Goal: Information Seeking & Learning: Learn about a topic

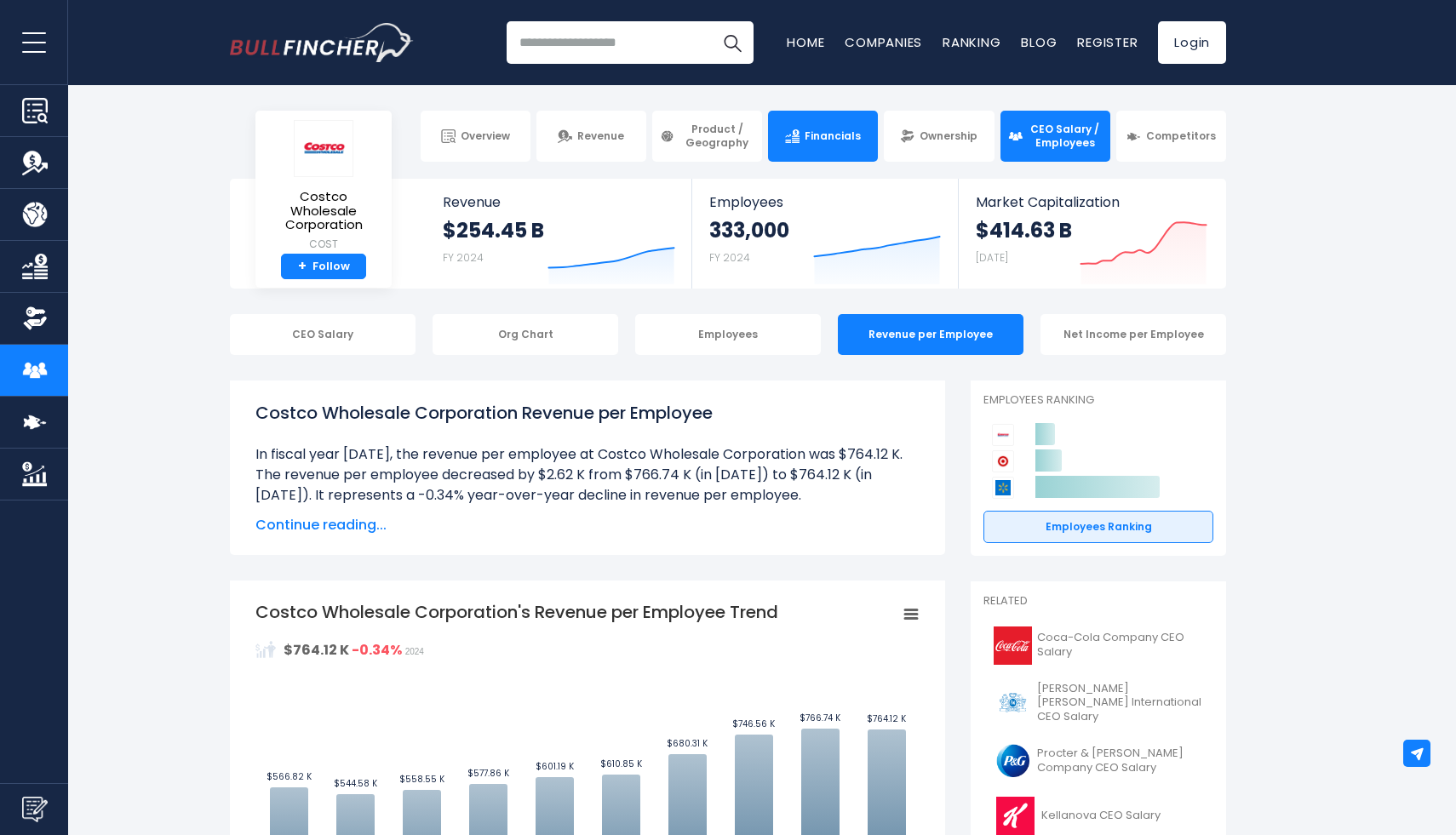
click at [847, 133] on span "Financials" at bounding box center [833, 136] width 57 height 14
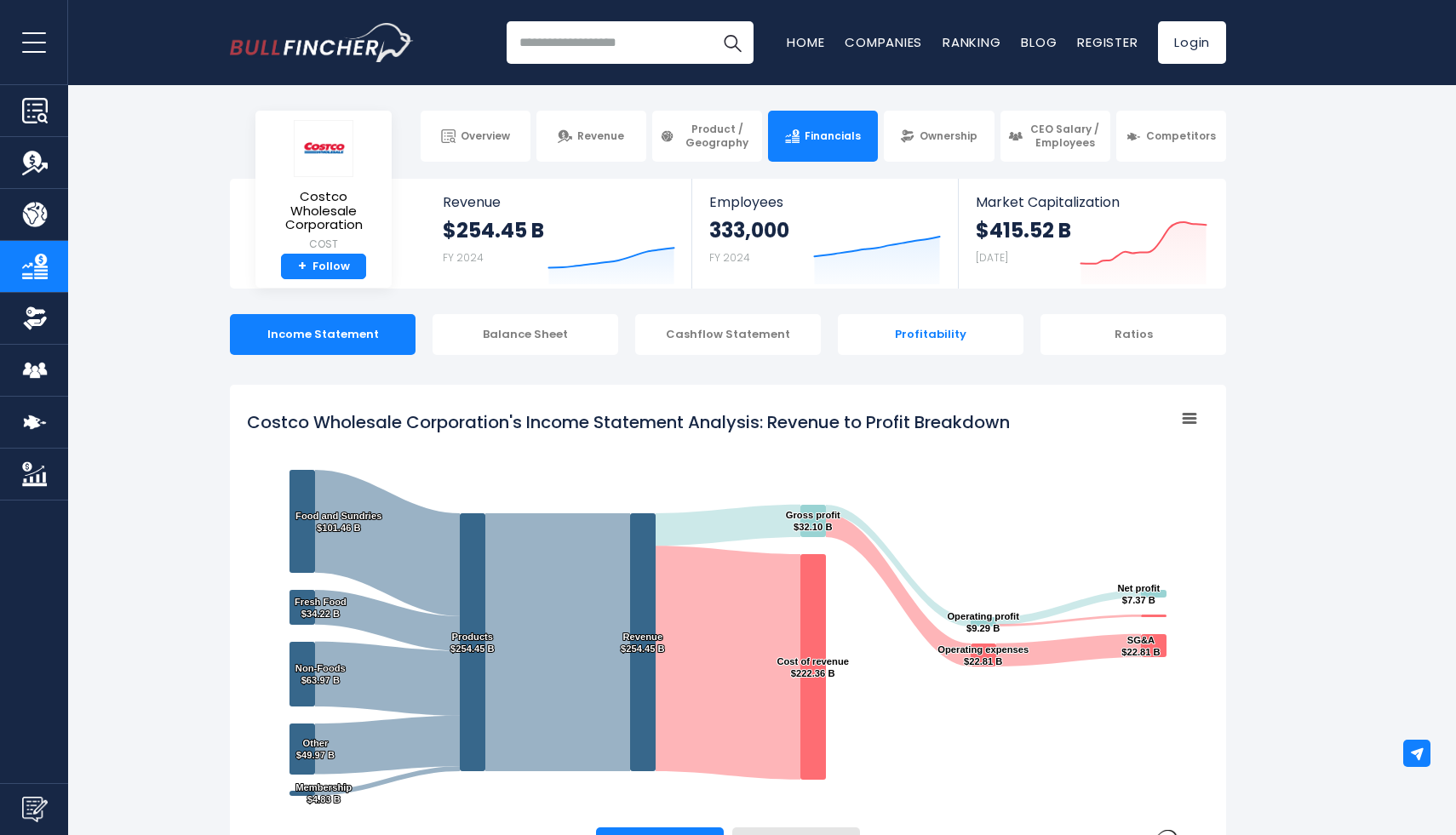
click at [950, 334] on div "Profitability" at bounding box center [931, 334] width 185 height 41
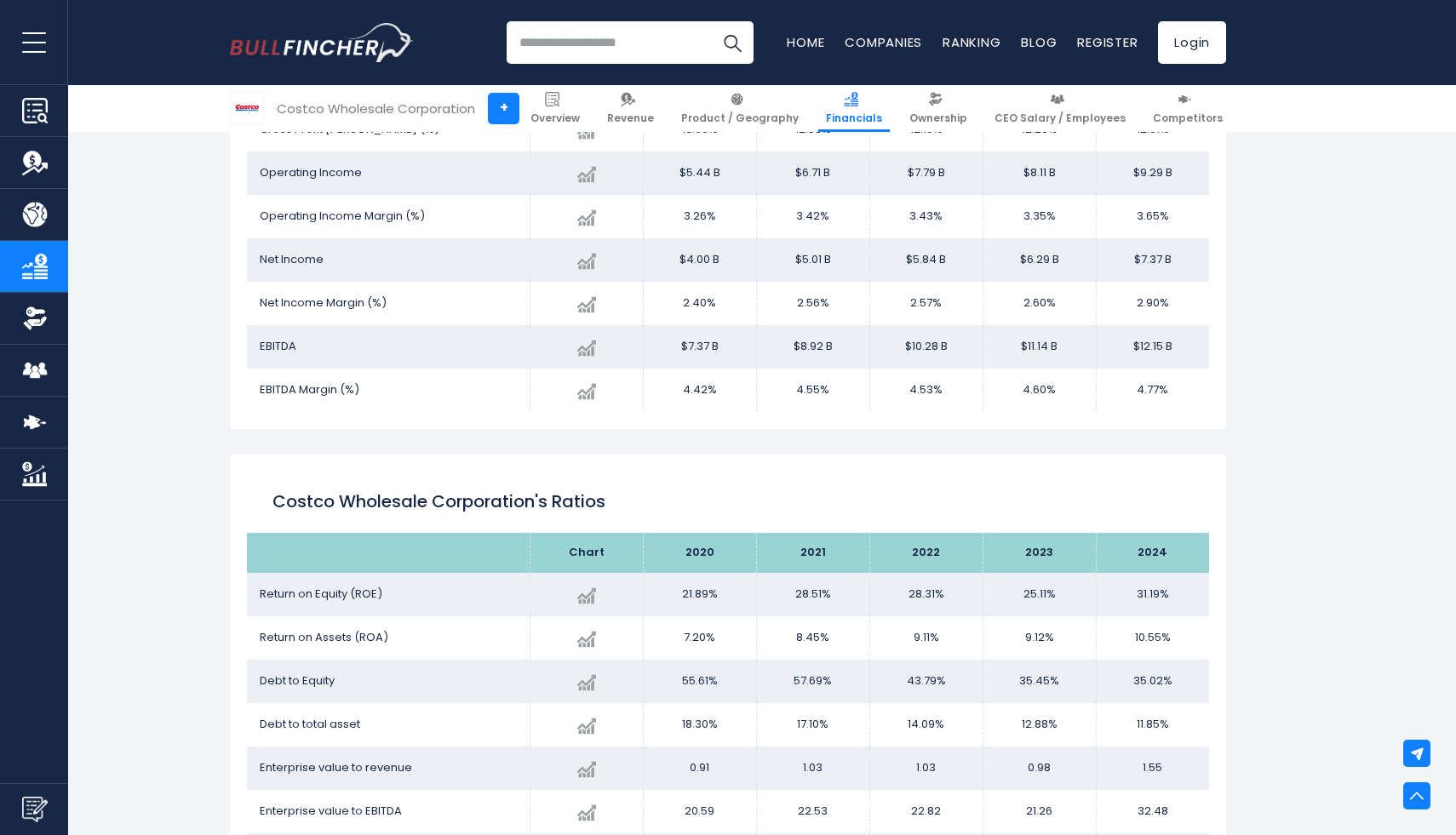
scroll to position [2960, 0]
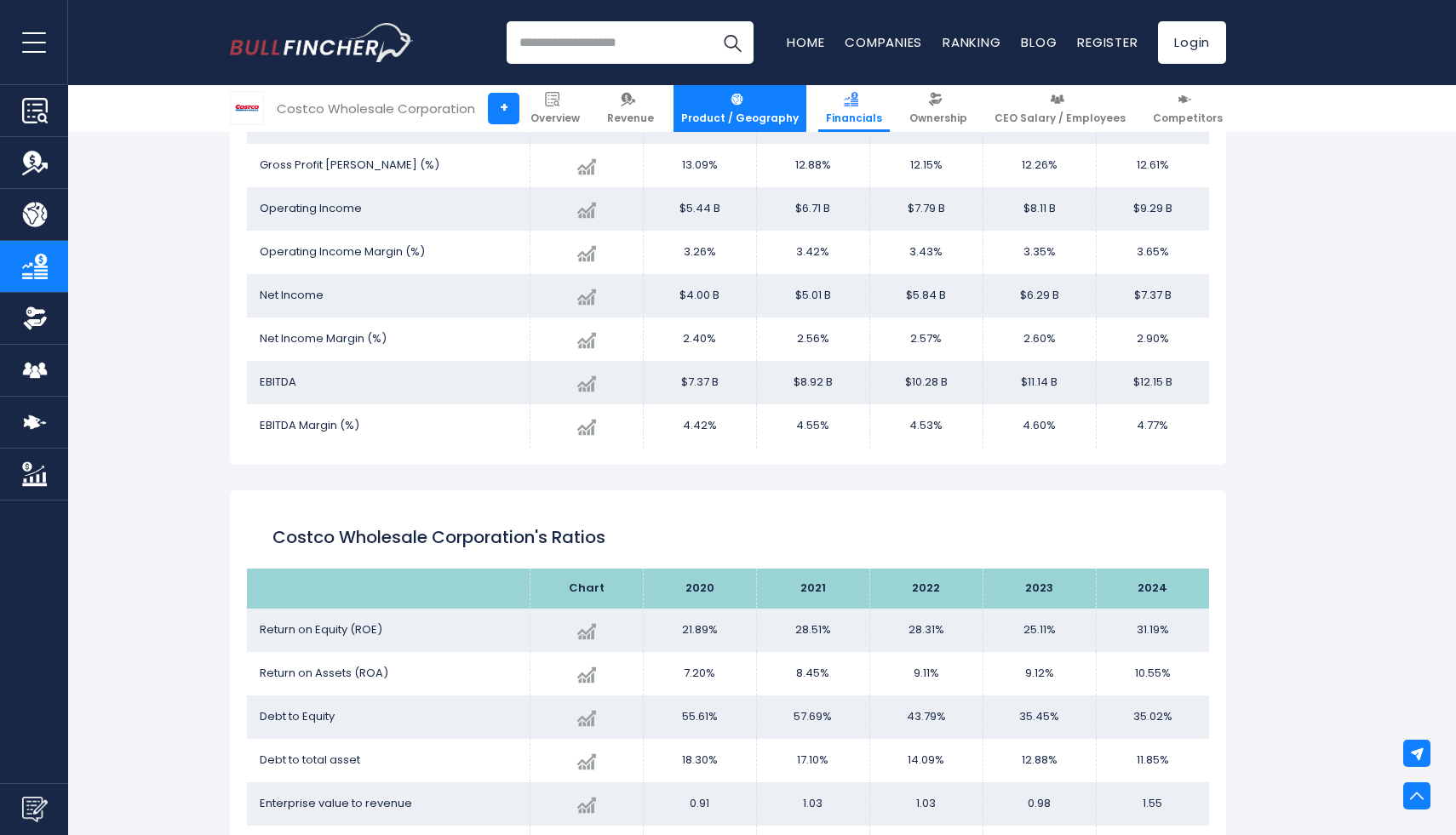
click at [745, 104] on img at bounding box center [737, 98] width 15 height 15
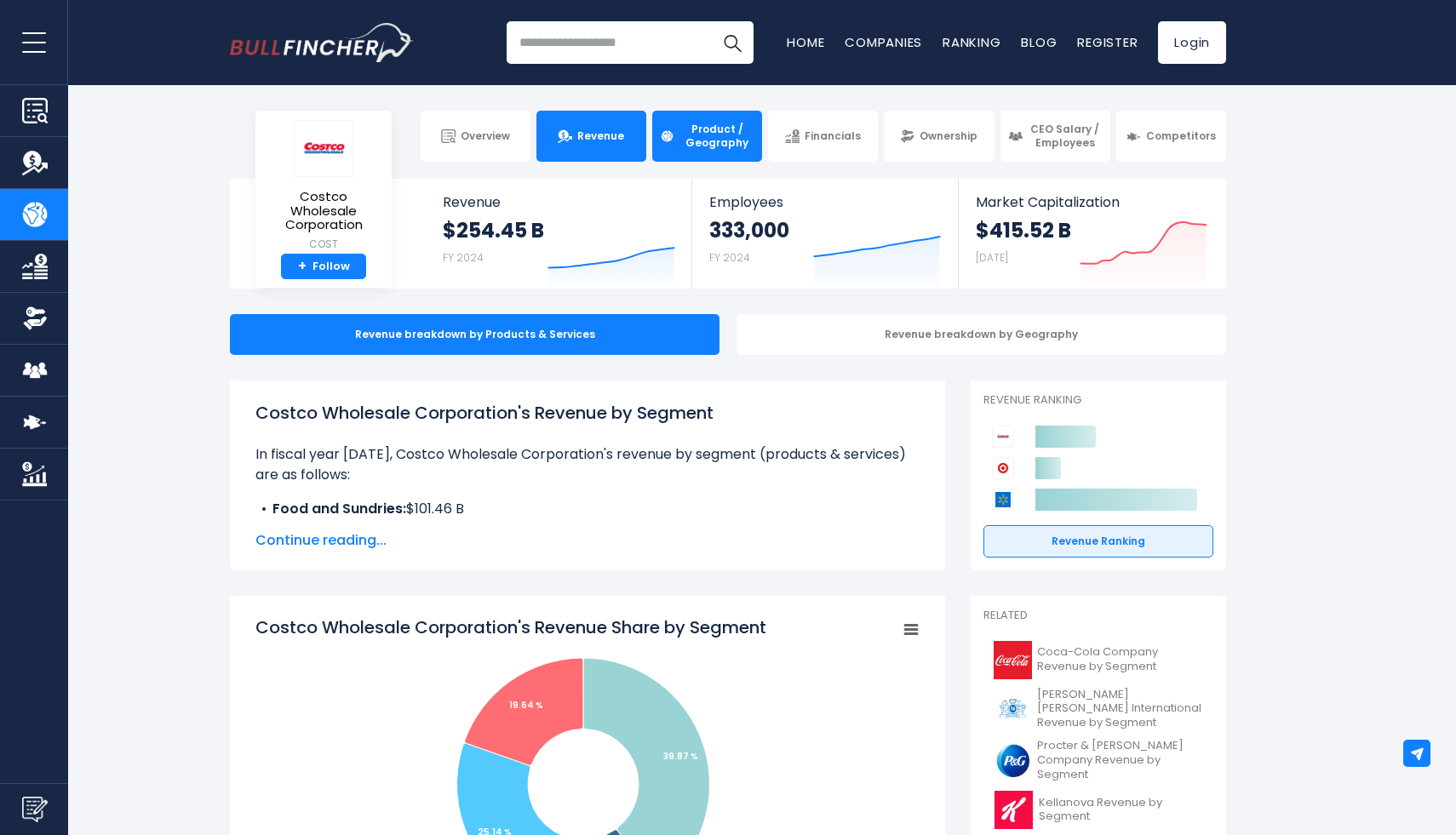
click at [602, 131] on span "Revenue" at bounding box center [600, 136] width 47 height 14
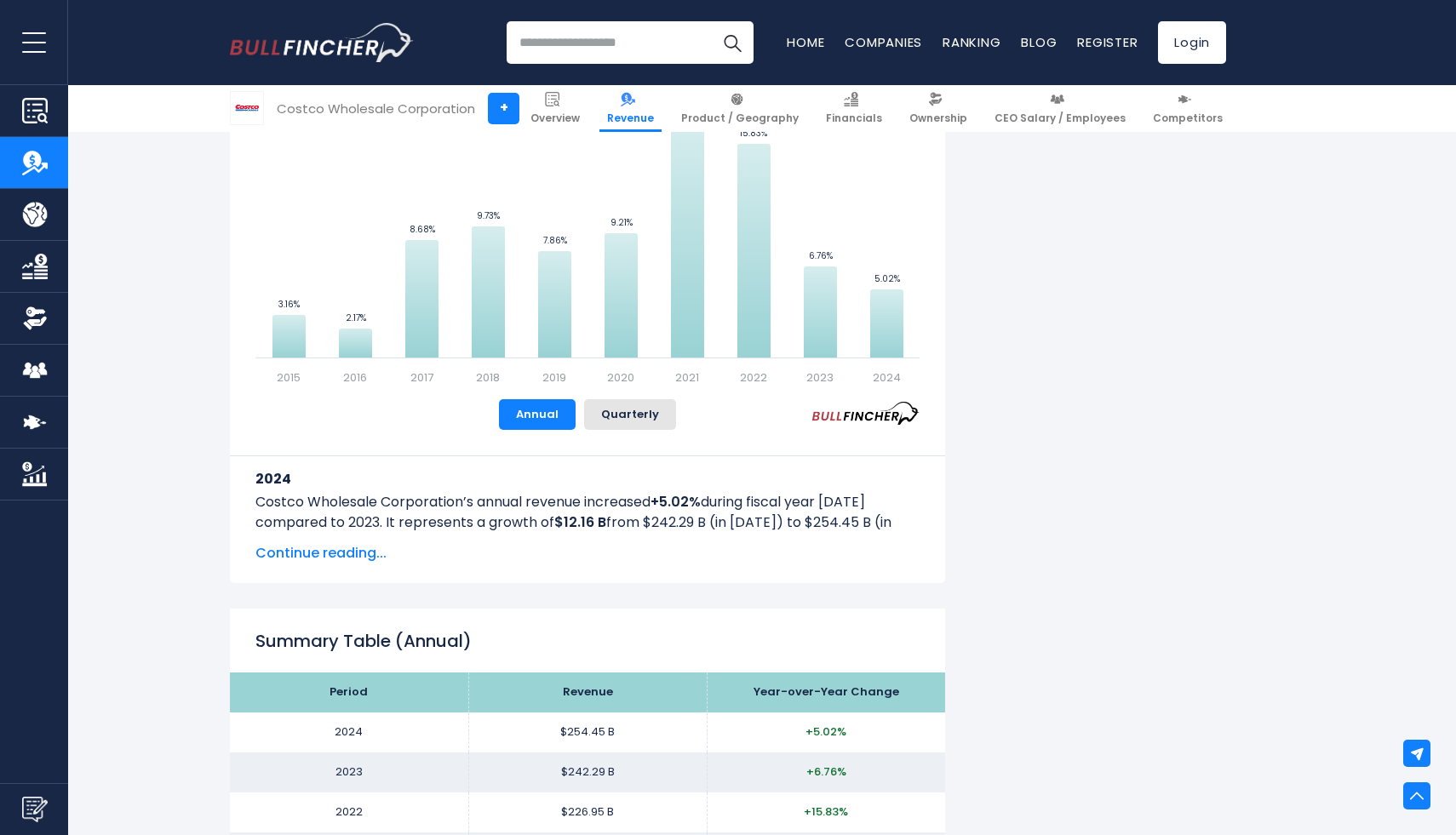
scroll to position [1174, 0]
